Goal: Navigation & Orientation: Find specific page/section

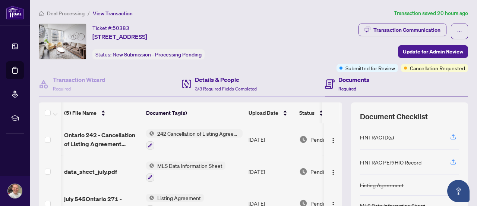
scroll to position [0, 3]
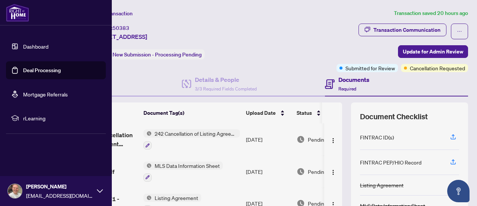
click at [26, 48] on link "Dashboard" at bounding box center [35, 46] width 25 height 7
